Goal: Information Seeking & Learning: Learn about a topic

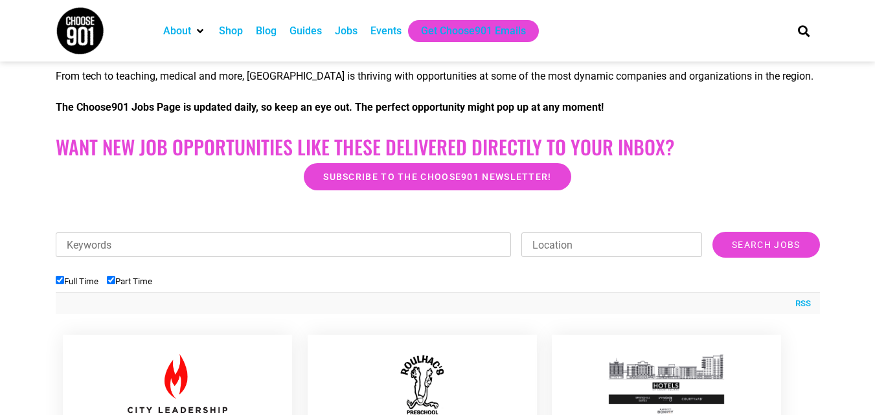
scroll to position [389, 0]
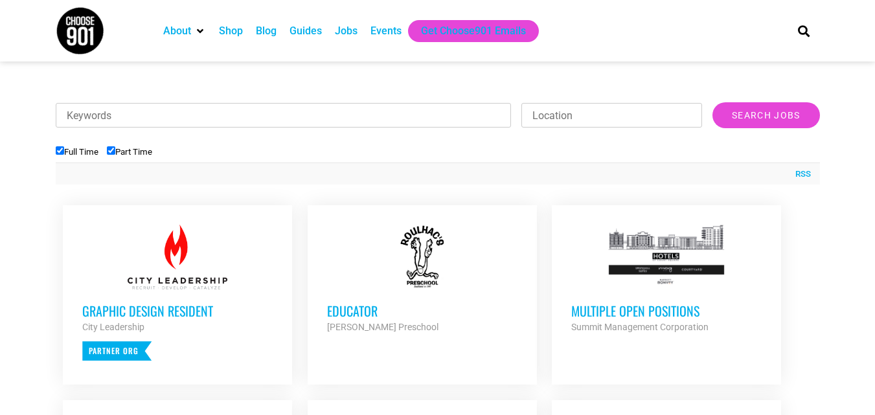
click at [58, 148] on input "Full Time" at bounding box center [60, 150] width 8 height 8
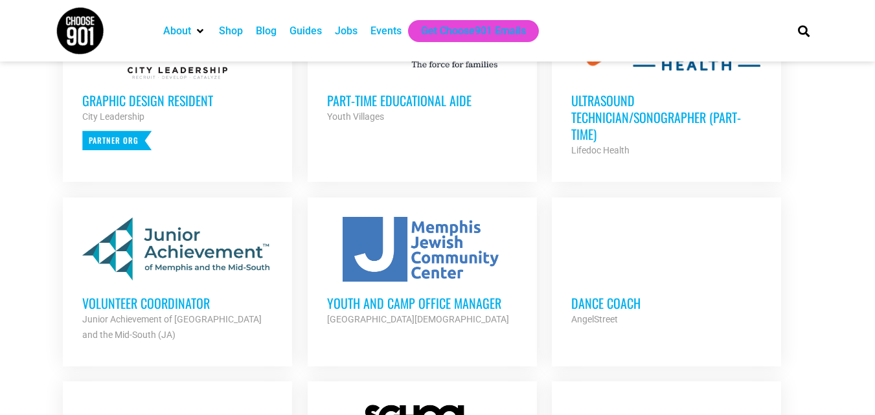
scroll to position [405, 0]
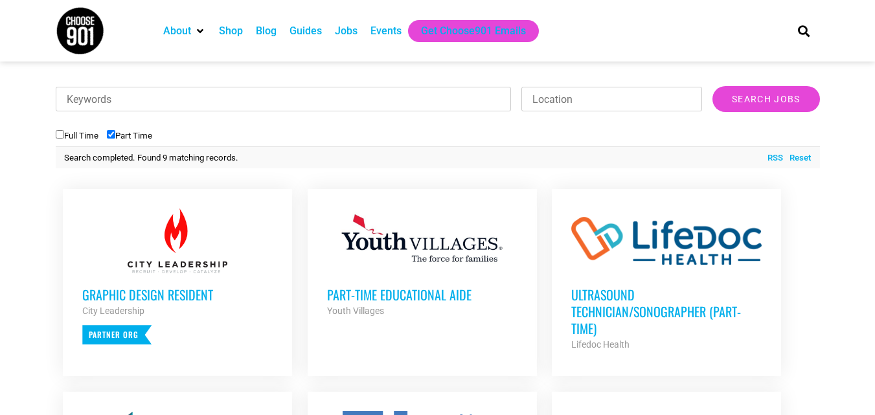
click at [56, 133] on input "Full Time" at bounding box center [60, 134] width 8 height 8
checkbox input "true"
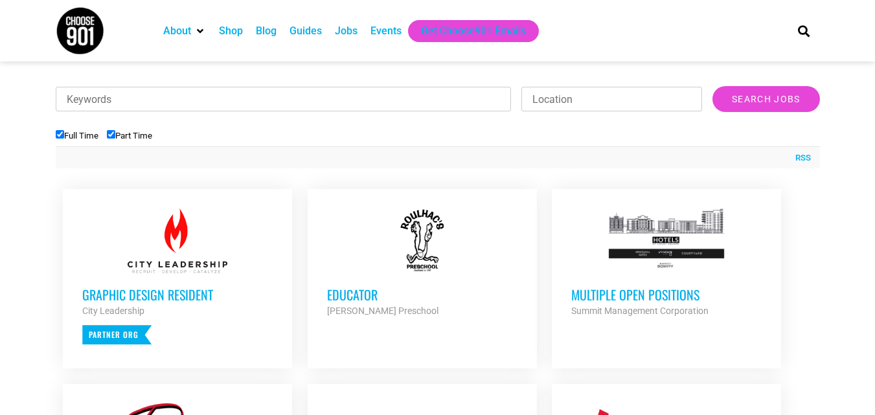
click at [442, 249] on div at bounding box center [422, 241] width 190 height 65
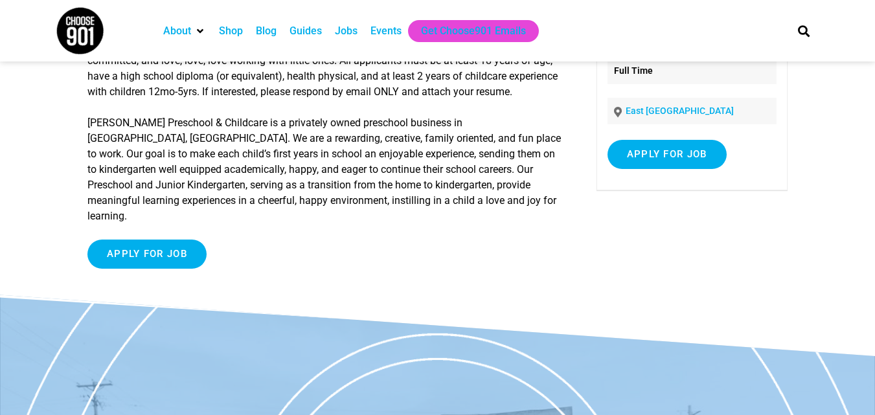
scroll to position [130, 0]
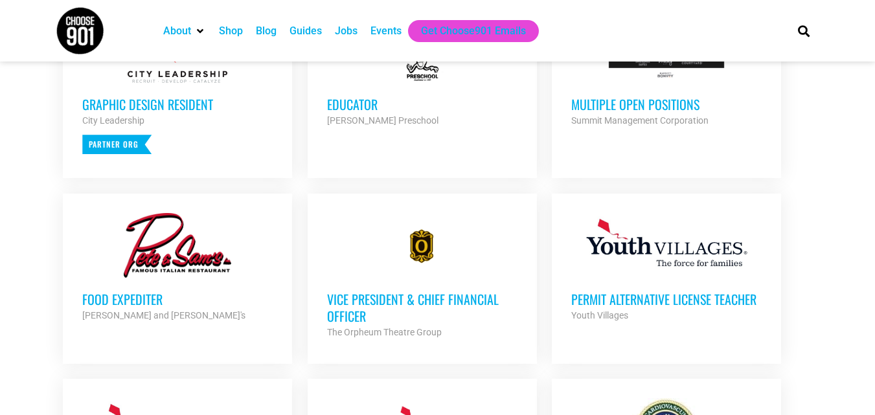
scroll to position [603, 0]
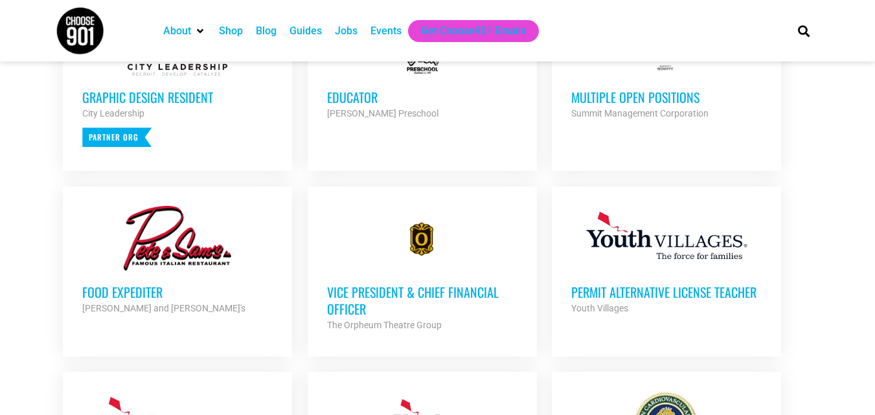
click at [671, 98] on h3 "Multiple Open Positions" at bounding box center [666, 97] width 190 height 17
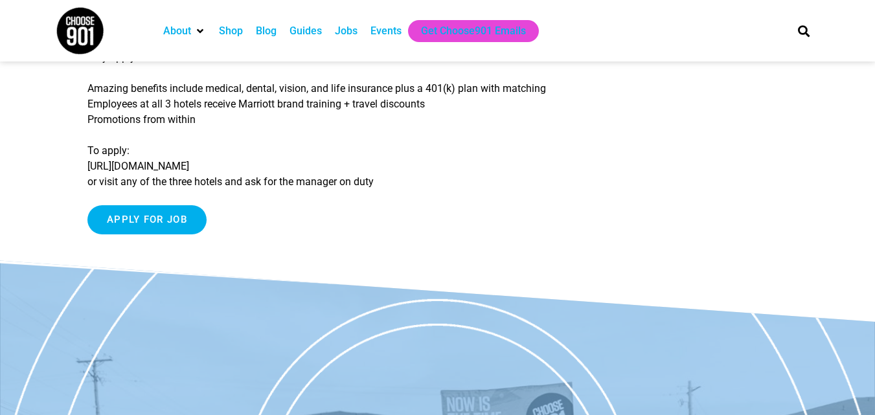
scroll to position [454, 0]
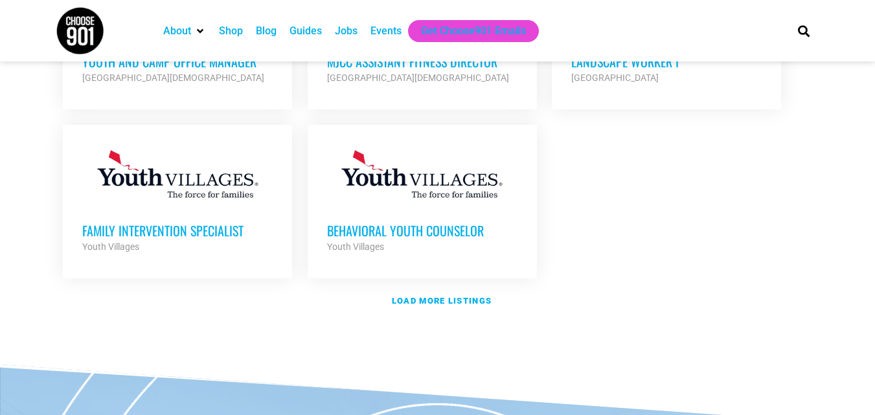
scroll to position [1599, 0]
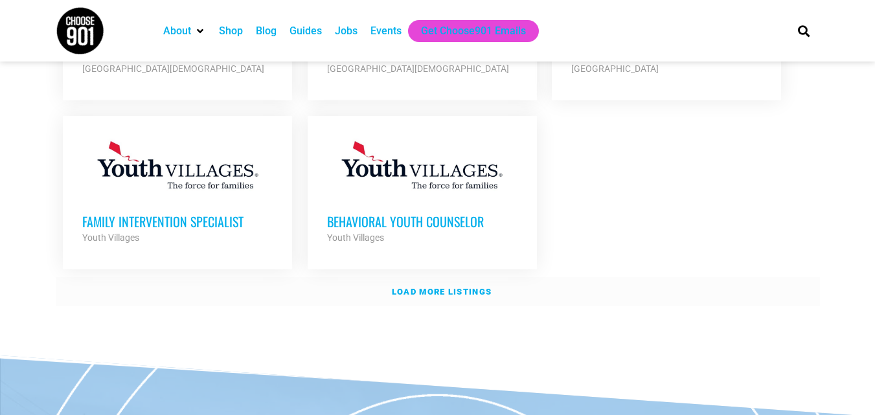
click at [418, 287] on strong "Load more listings" at bounding box center [442, 292] width 100 height 10
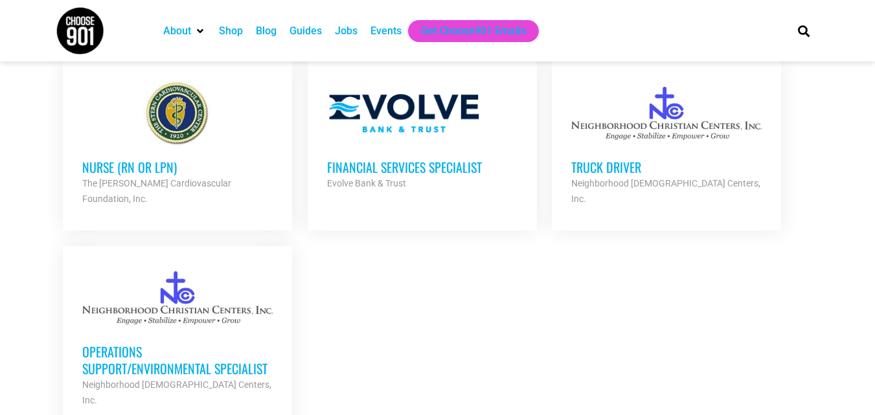
scroll to position [2765, 0]
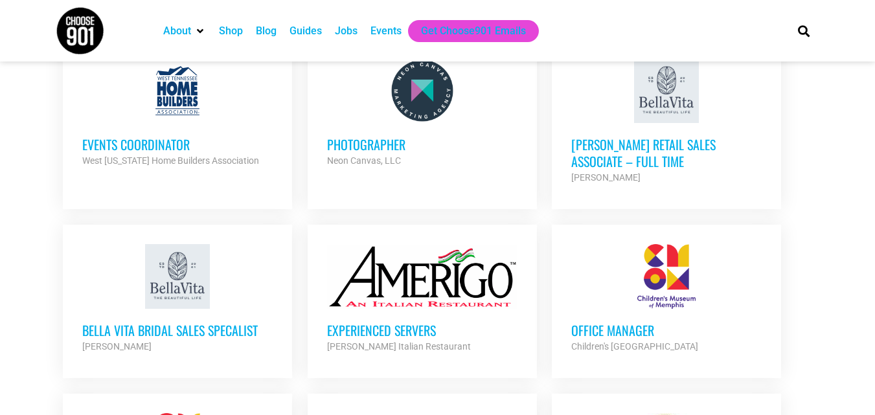
scroll to position [2247, 0]
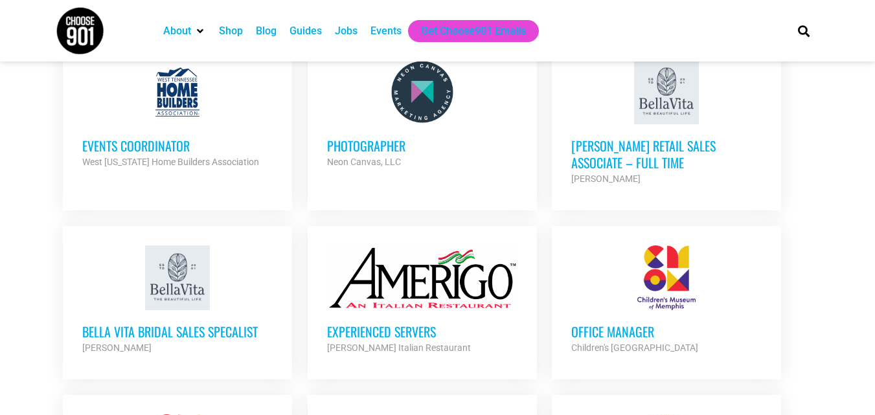
click at [614, 323] on h3 "Office Manager" at bounding box center [666, 331] width 190 height 17
